Goal: Task Accomplishment & Management: Use online tool/utility

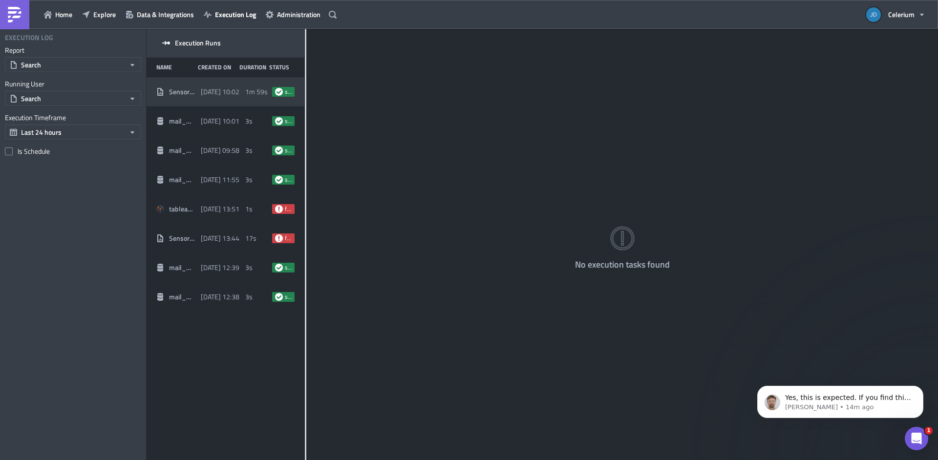
click at [165, 92] on div "Sensor_Report_TEST" at bounding box center [176, 91] width 40 height 9
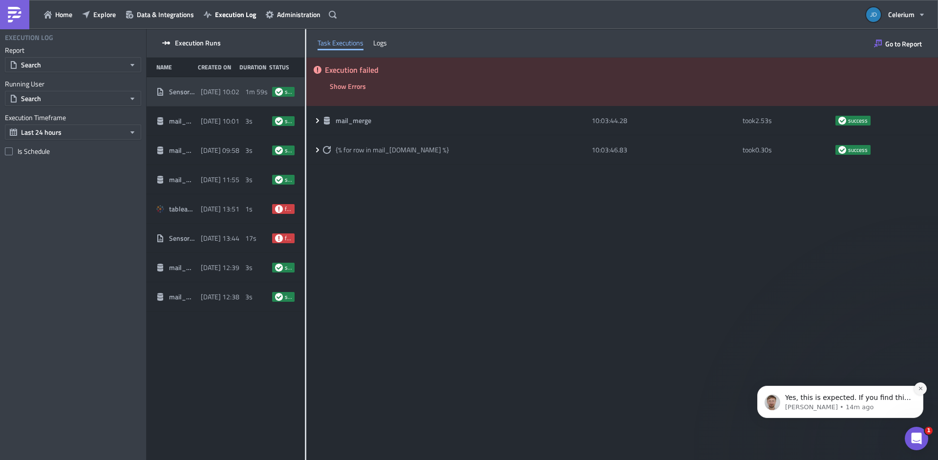
click at [922, 389] on icon "Dismiss notification" at bounding box center [920, 388] width 5 height 5
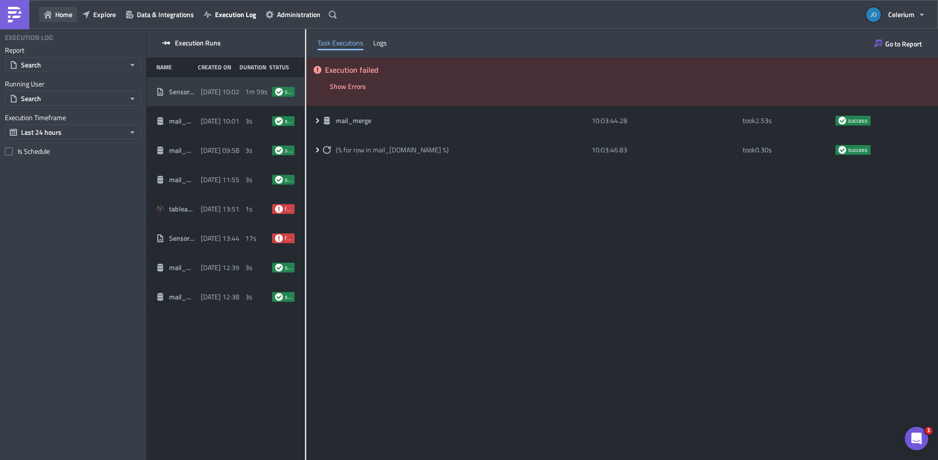
click at [42, 13] on button "Home" at bounding box center [58, 14] width 38 height 15
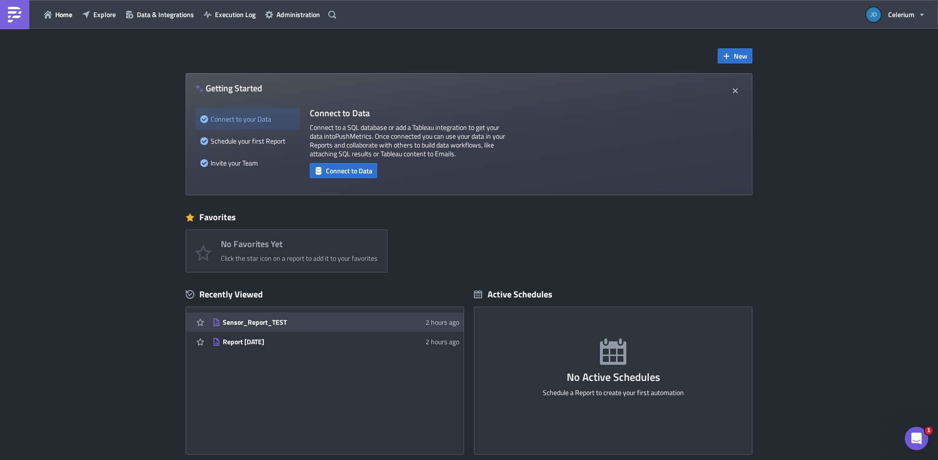
click at [273, 322] on div "Sensor_Report_TEST" at bounding box center [308, 322] width 171 height 9
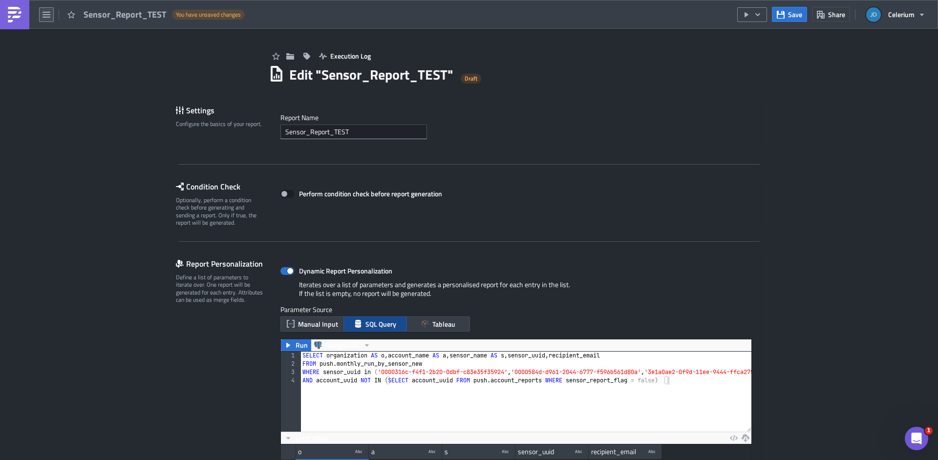
click at [47, 14] on icon "button" at bounding box center [47, 15] width 8 height 6
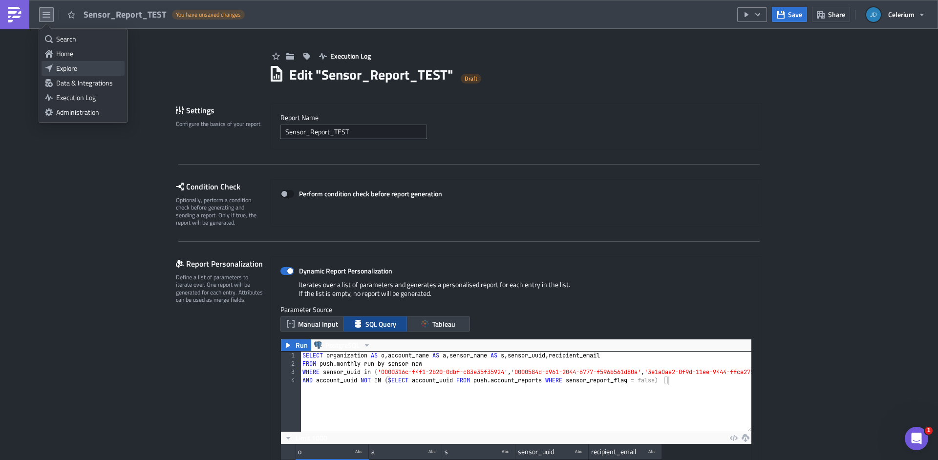
click at [68, 68] on div "Explore" at bounding box center [88, 69] width 65 height 10
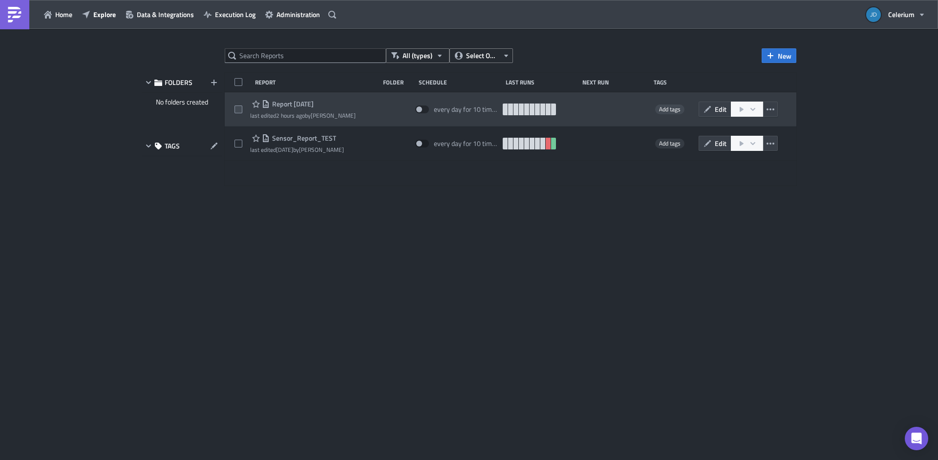
click at [237, 107] on span at bounding box center [239, 110] width 8 height 8
click at [237, 107] on input "checkbox" at bounding box center [239, 110] width 6 height 6
checkbox input "true"
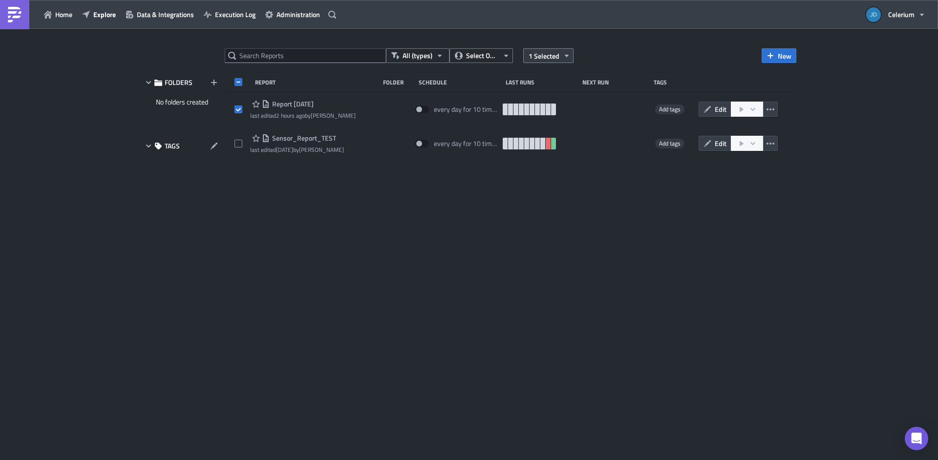
click at [563, 58] on icon "button" at bounding box center [567, 56] width 8 height 8
click at [491, 65] on div "Remove selected" at bounding box center [472, 66] width 65 height 10
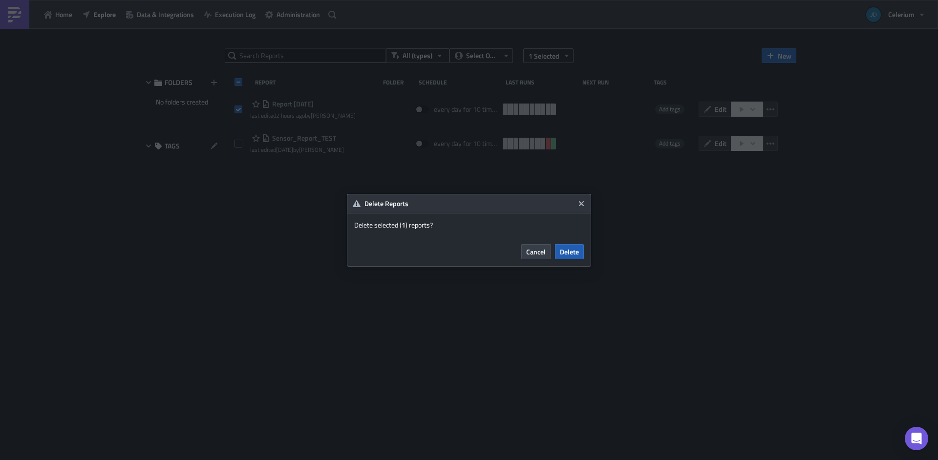
click at [570, 251] on span "Delete" at bounding box center [569, 252] width 19 height 10
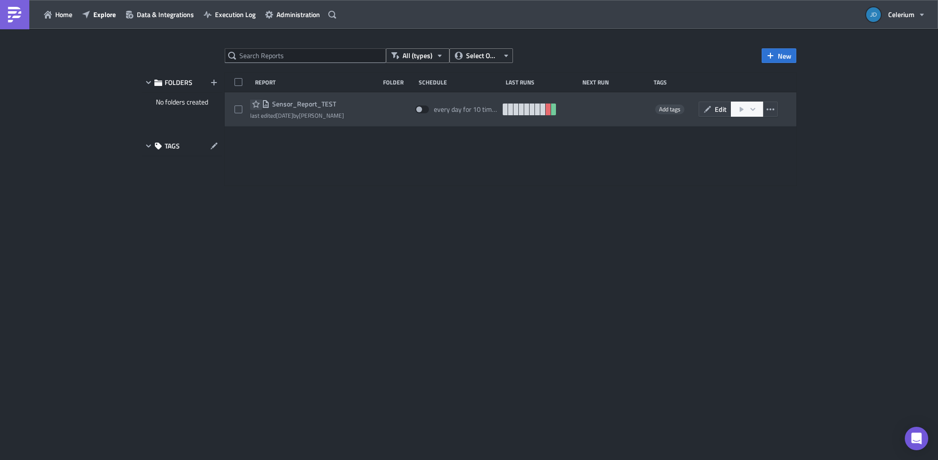
click at [255, 103] on icon "button" at bounding box center [256, 104] width 8 height 8
click at [293, 108] on div "Sensor_Report_TEST" at bounding box center [297, 104] width 94 height 12
click at [293, 106] on span "Sensor_Report_TEST" at bounding box center [303, 104] width 66 height 9
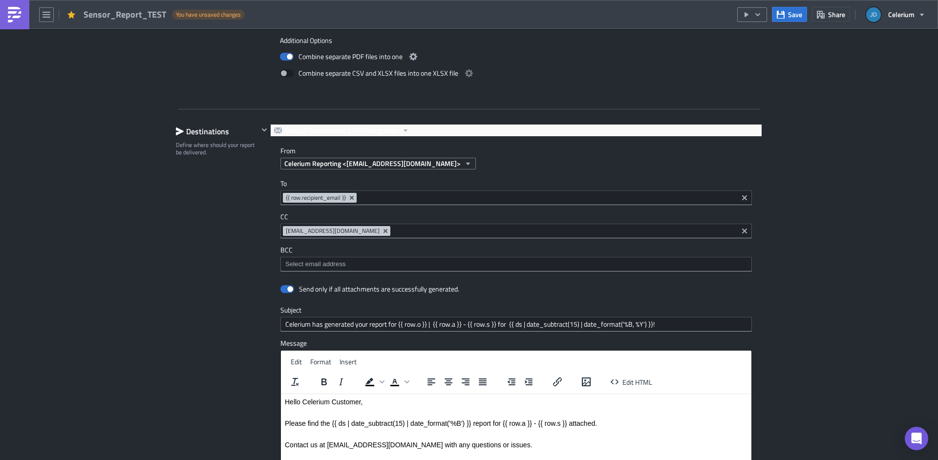
scroll to position [1195, 0]
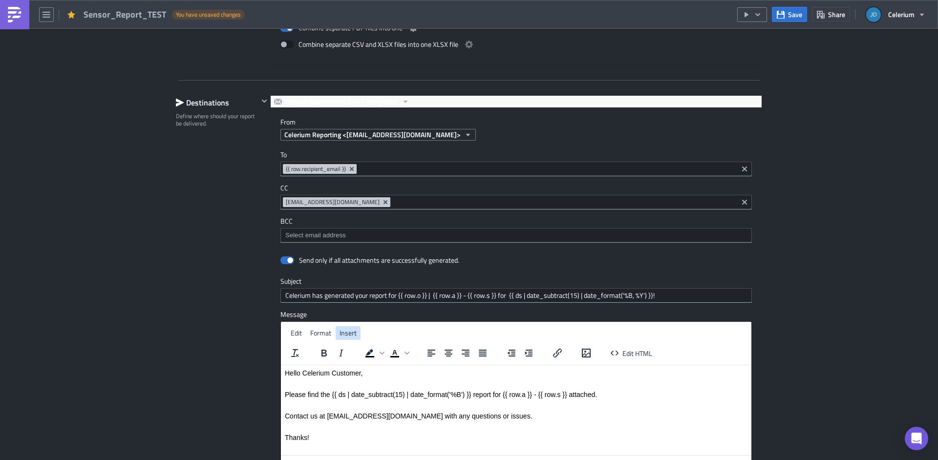
click at [341, 334] on span "Insert" at bounding box center [348, 333] width 17 height 10
click at [619, 356] on button "Edit HTML" at bounding box center [631, 353] width 49 height 14
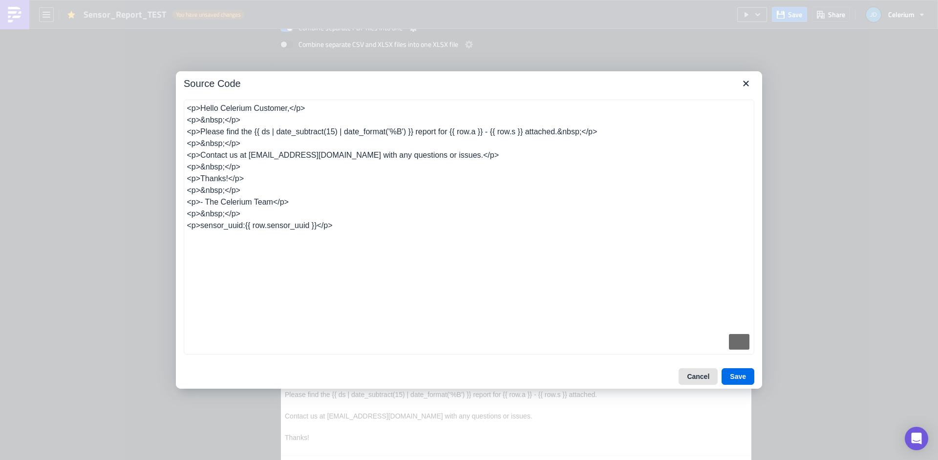
click at [688, 377] on button "Cancel" at bounding box center [698, 376] width 39 height 17
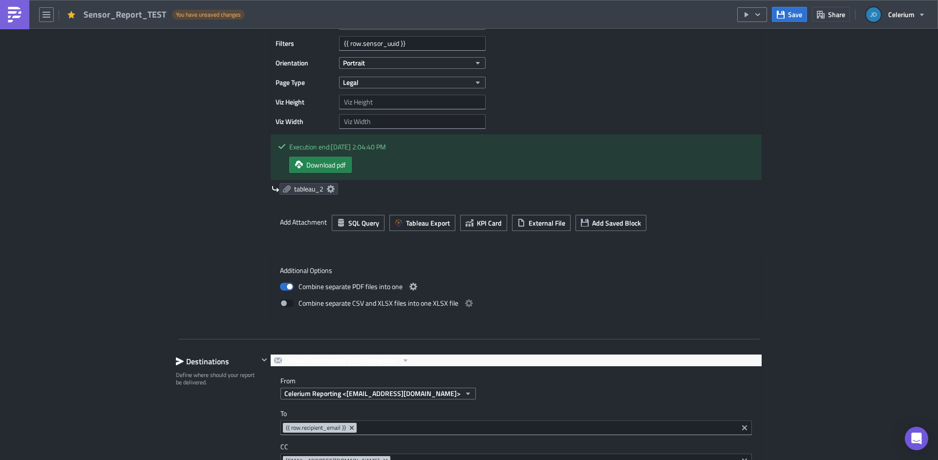
scroll to position [917, 0]
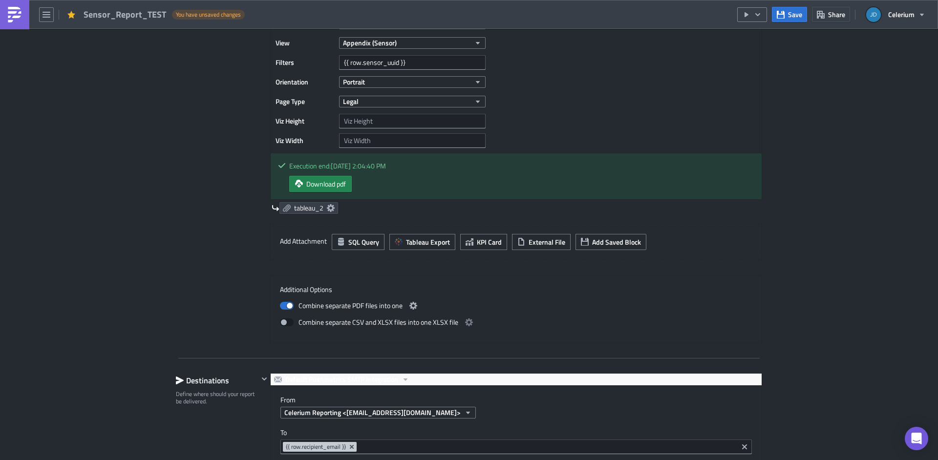
click at [328, 211] on icon at bounding box center [331, 208] width 8 height 8
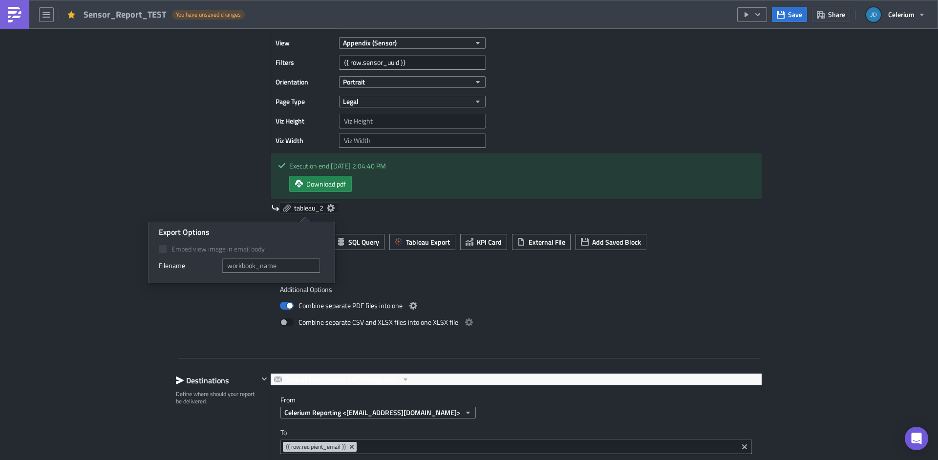
click at [328, 211] on icon at bounding box center [331, 208] width 8 height 8
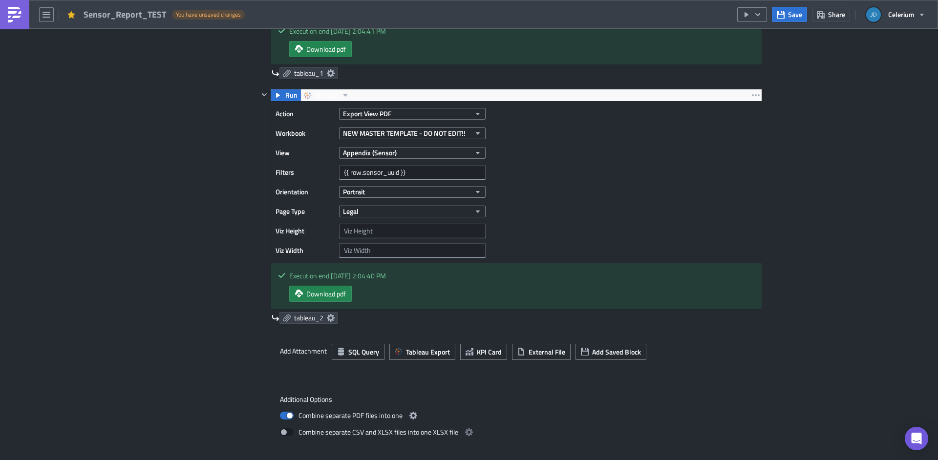
scroll to position [908, 0]
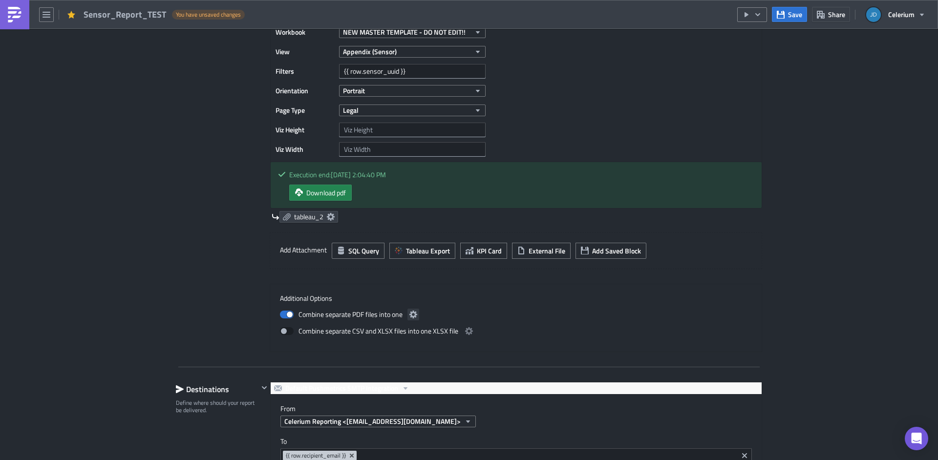
click at [409, 316] on icon "button" at bounding box center [413, 315] width 8 height 8
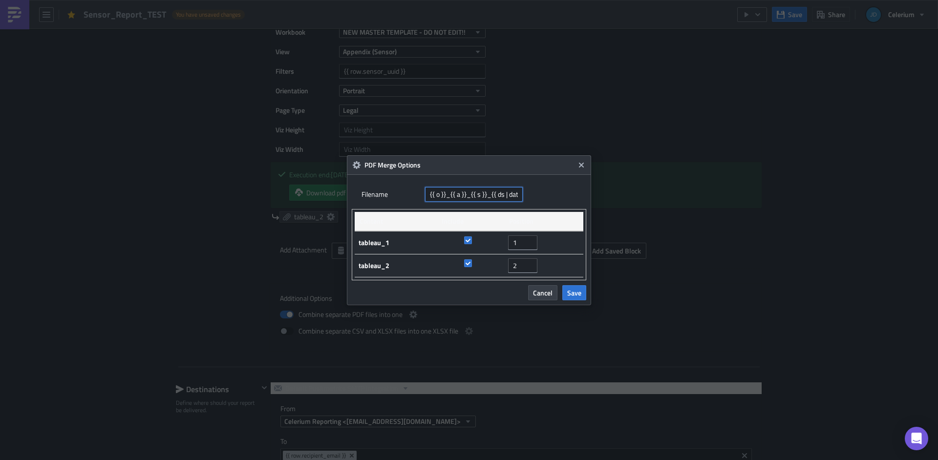
click at [437, 195] on input "{{ o }}_{{ a }}_{{ s }}_{{ ds | date_subtract(15) | date_format('%Y_%m') }}" at bounding box center [474, 194] width 98 height 15
click at [583, 168] on icon "Close" at bounding box center [581, 165] width 8 height 8
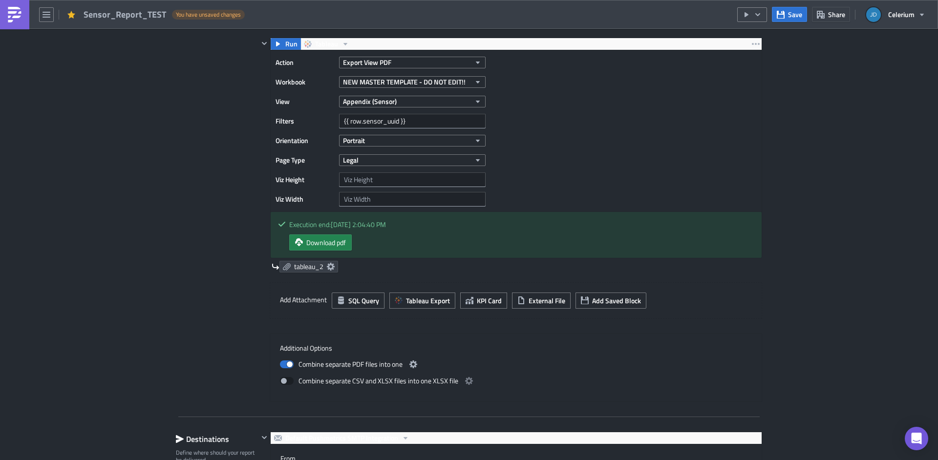
scroll to position [960, 0]
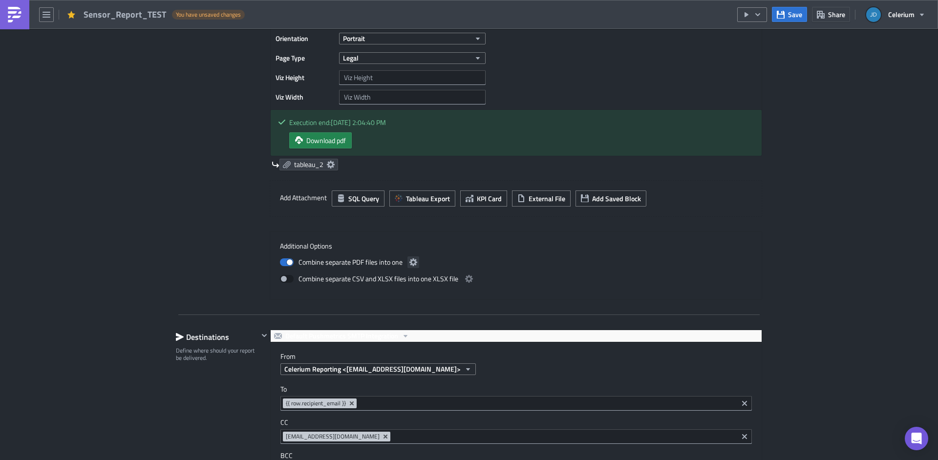
click at [407, 263] on button "button" at bounding box center [413, 262] width 12 height 12
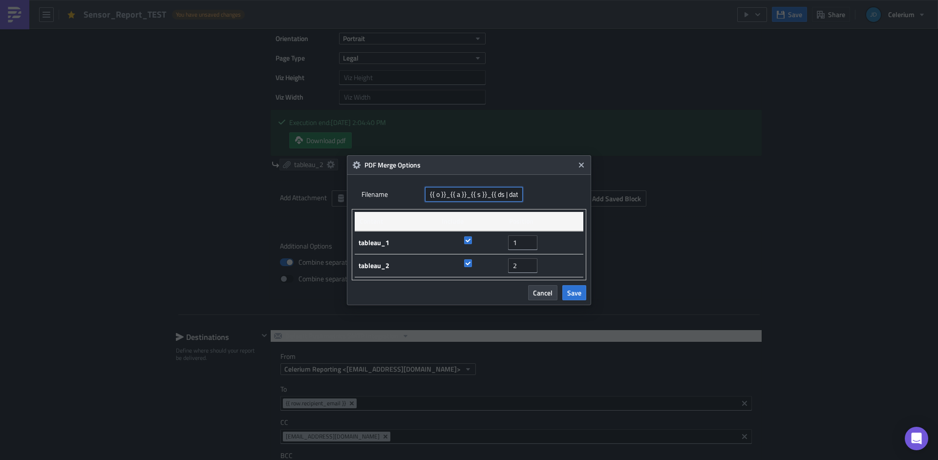
click at [437, 193] on input "{{ o }}_{{ a }}_{{ s }}_{{ ds | date_subtract(15) | date_format('%Y_%m') }}" at bounding box center [474, 194] width 98 height 15
click at [469, 193] on input "{{ row.o }}_{{ a }}_{{ s }}_{{ ds | date_subtract(15) | date_format('%Y_%m') }}" at bounding box center [474, 194] width 98 height 15
click at [502, 196] on input "{{ row.o }}_{{ row.a }}_{{ s }}_{{ ds | date_subtract(15) | date_format('%Y_%m'…" at bounding box center [474, 194] width 98 height 15
type input "{{ row.o }}_{{ row.a }}_{{ row.s }}_{{ ds | date_subtract(15) | date_format('%Y…"
click at [569, 291] on span "Save" at bounding box center [574, 293] width 14 height 10
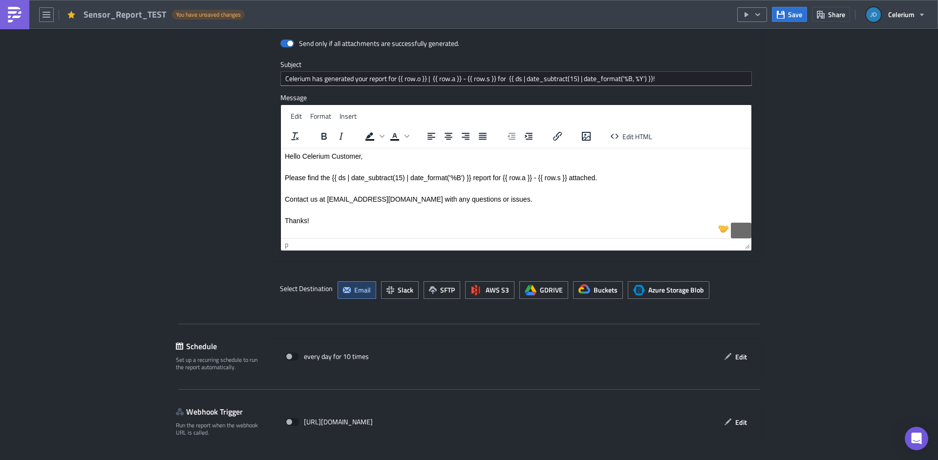
scroll to position [1443, 0]
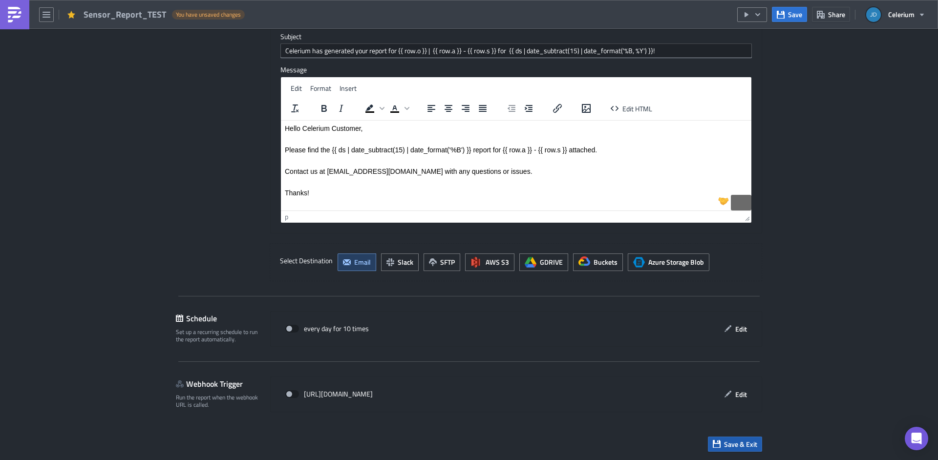
click at [726, 444] on span "Save & Exit" at bounding box center [740, 444] width 33 height 10
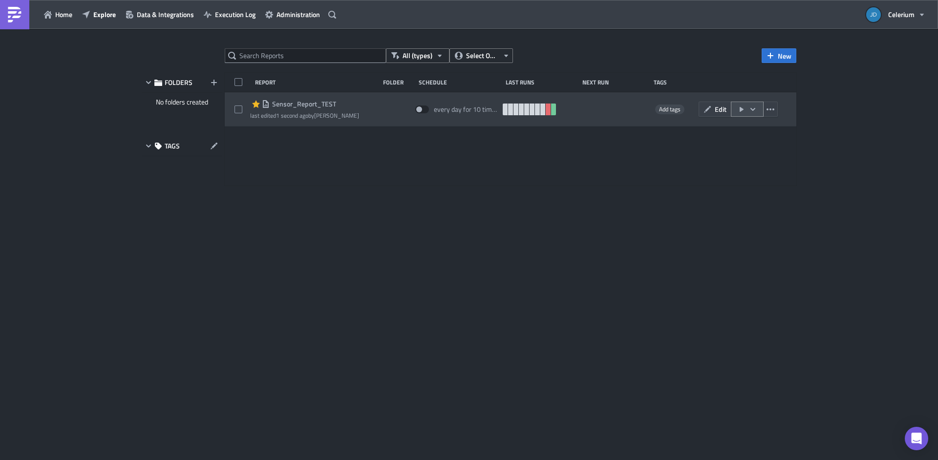
click at [759, 112] on button "button" at bounding box center [747, 109] width 33 height 15
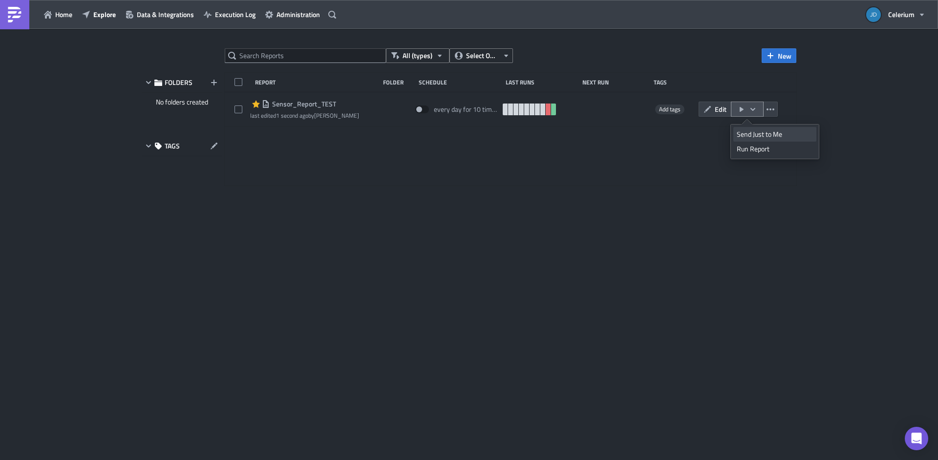
click at [759, 133] on div "Send Just to Me" at bounding box center [775, 134] width 76 height 10
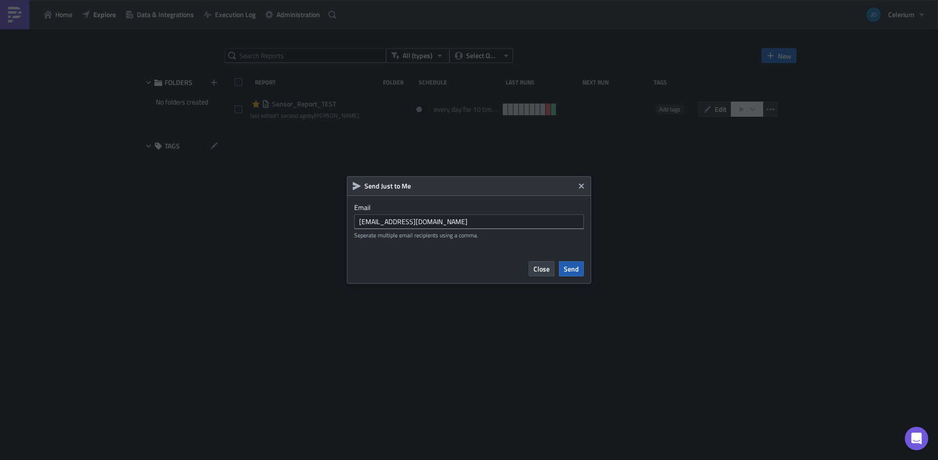
click at [572, 268] on span "Send" at bounding box center [571, 269] width 15 height 10
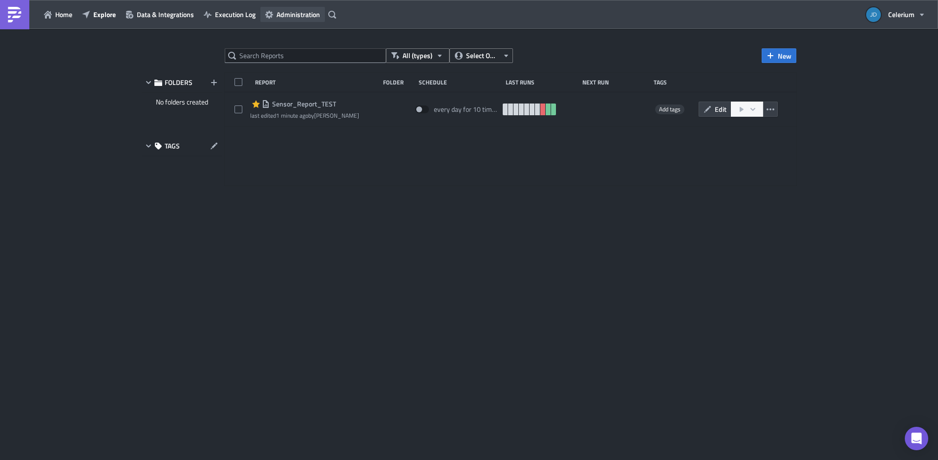
click at [287, 12] on span "Administration" at bounding box center [298, 14] width 43 height 10
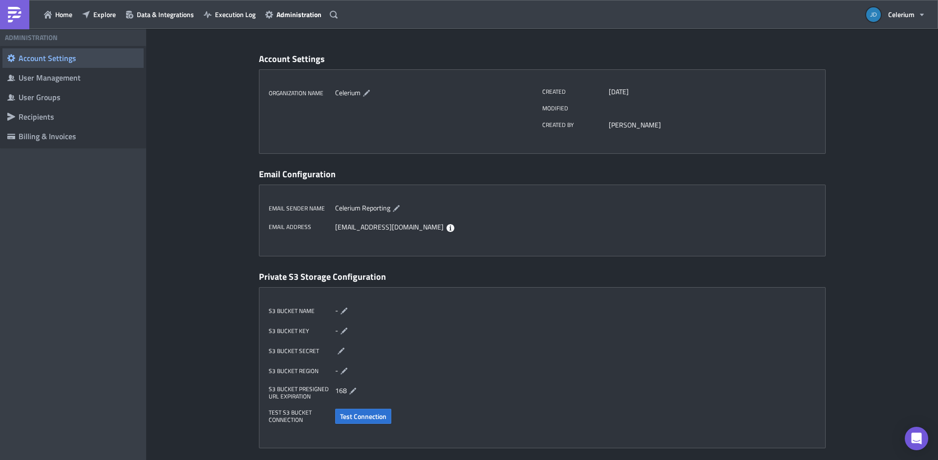
click at [16, 12] on img at bounding box center [15, 15] width 16 height 16
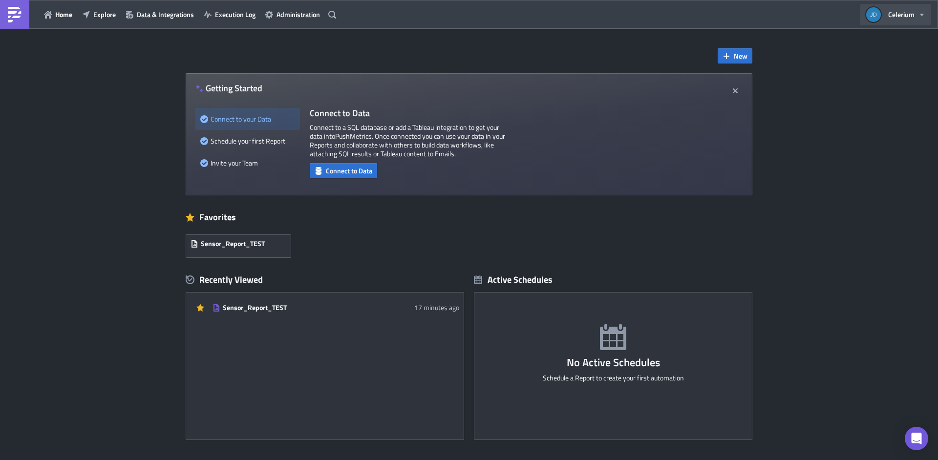
click at [901, 19] on span "Celerium" at bounding box center [901, 14] width 26 height 10
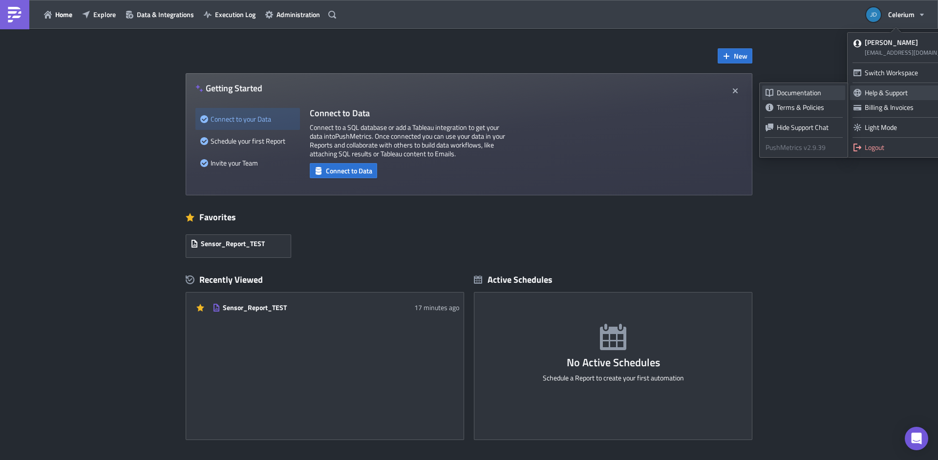
click at [816, 89] on div "Documentation" at bounding box center [809, 93] width 65 height 10
